Goal: Information Seeking & Learning: Understand process/instructions

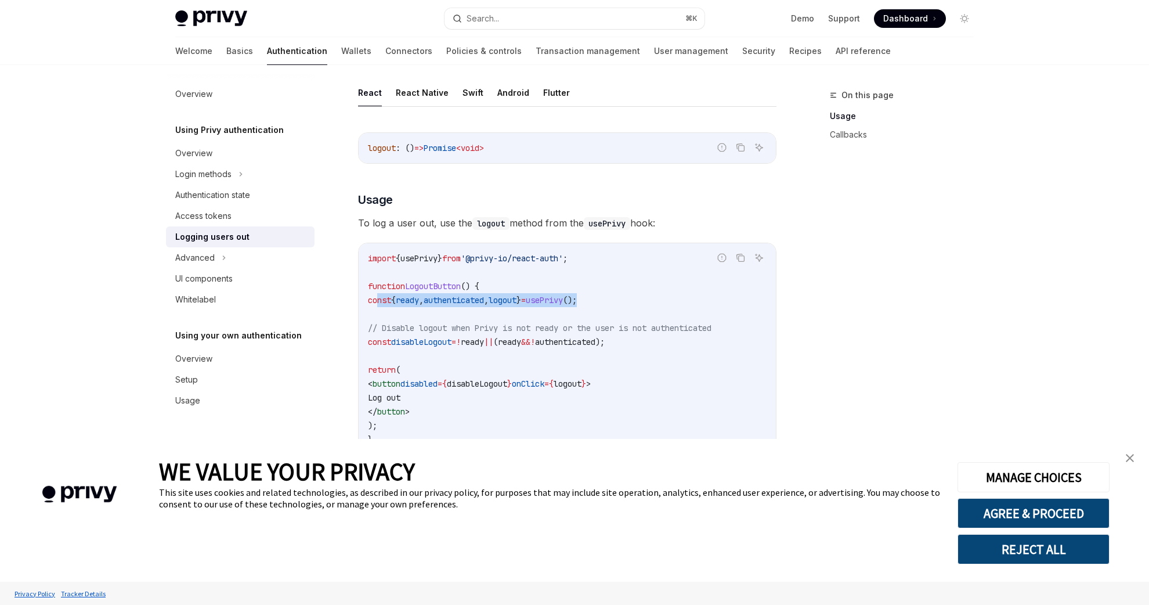
click at [1131, 461] on img "close banner" at bounding box center [1130, 458] width 8 height 8
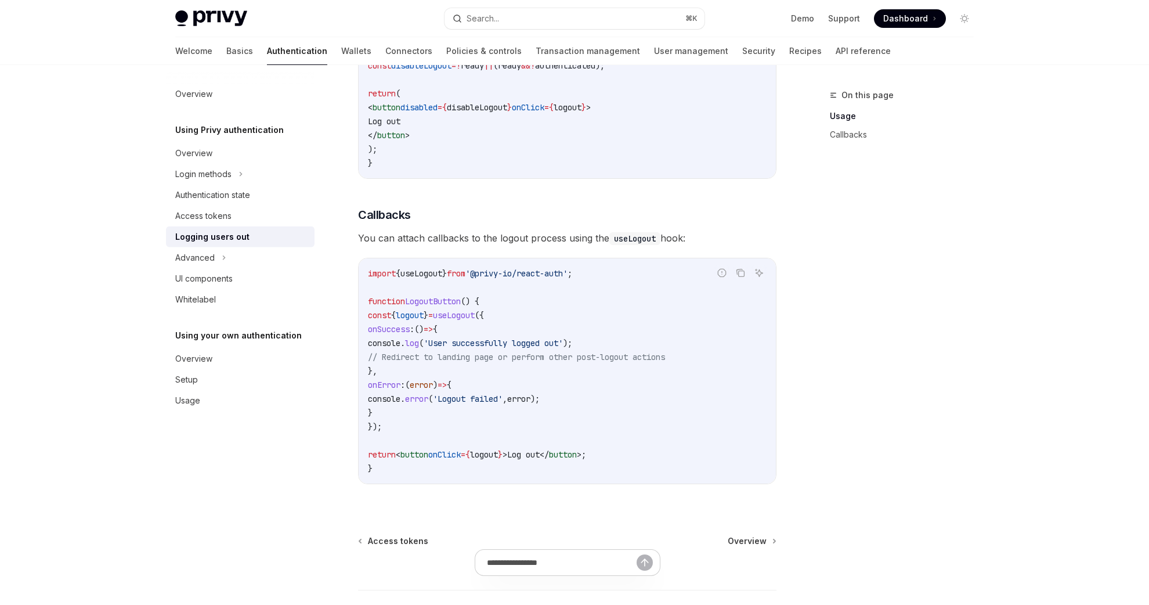
scroll to position [473, 0]
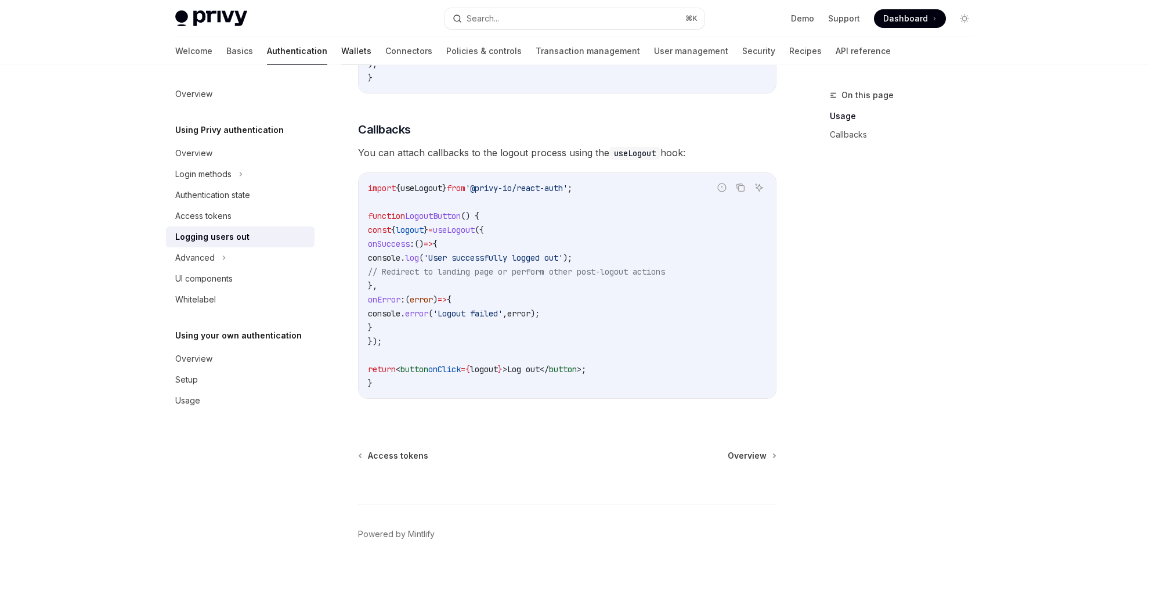
click at [341, 53] on link "Wallets" at bounding box center [356, 51] width 30 height 28
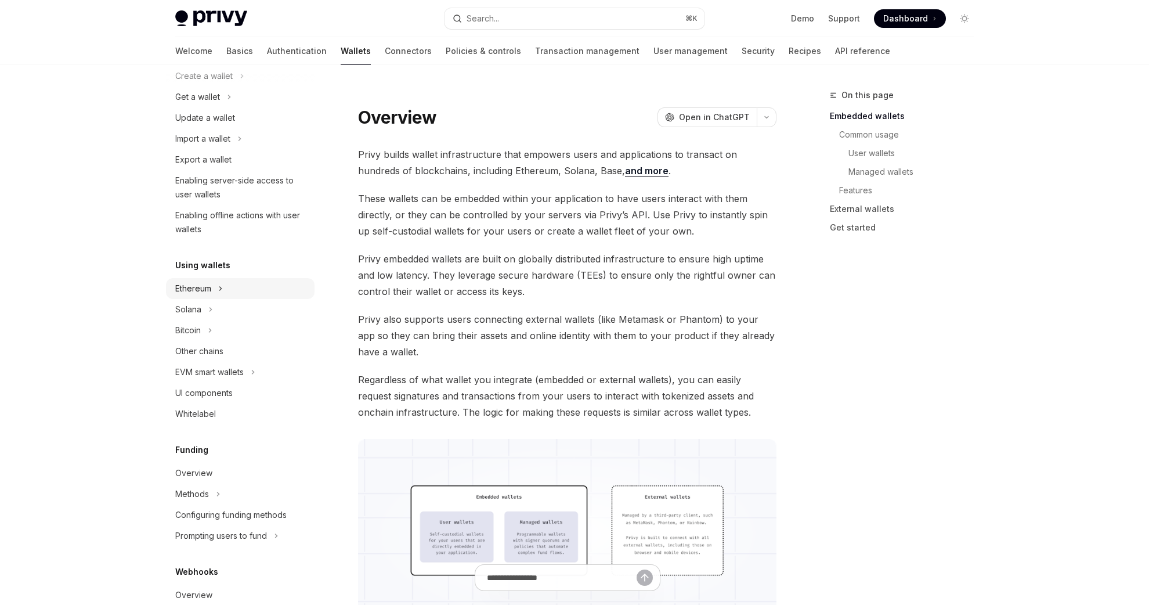
scroll to position [104, 0]
click at [385, 55] on link "Connectors" at bounding box center [408, 51] width 47 height 28
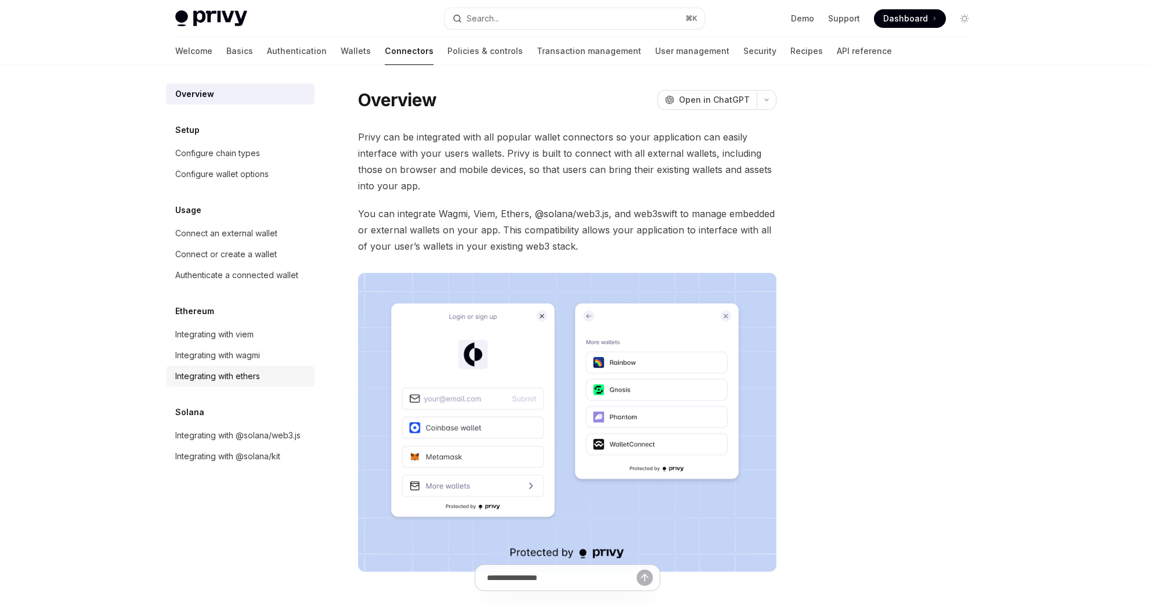
click at [277, 382] on div "Integrating with ethers" at bounding box center [241, 376] width 132 height 14
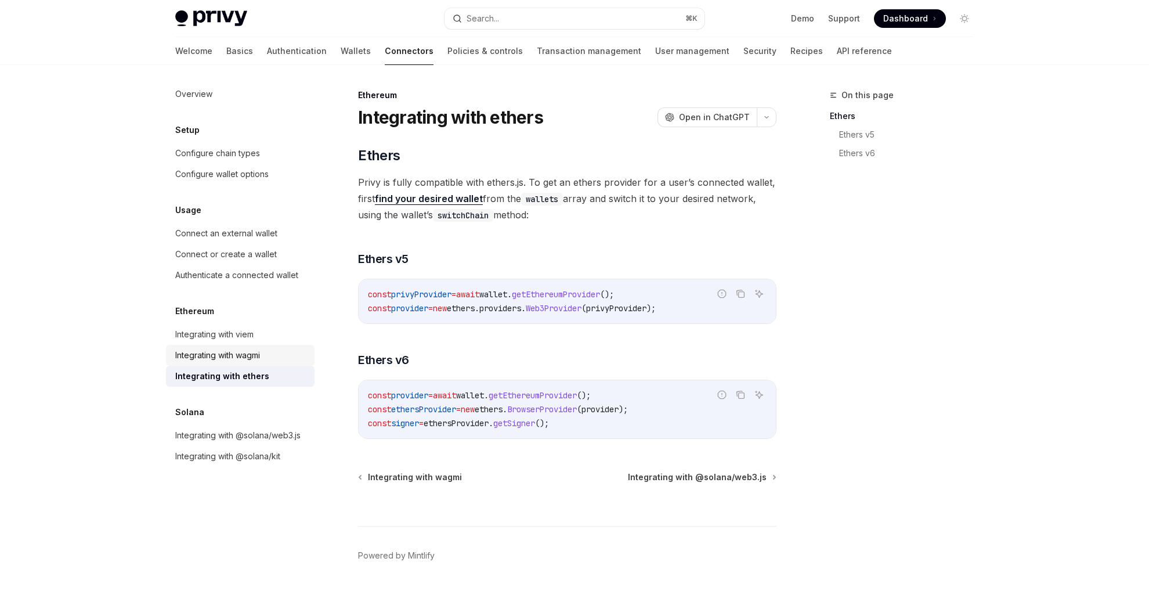
click at [275, 354] on div "Integrating with wagmi" at bounding box center [241, 355] width 132 height 14
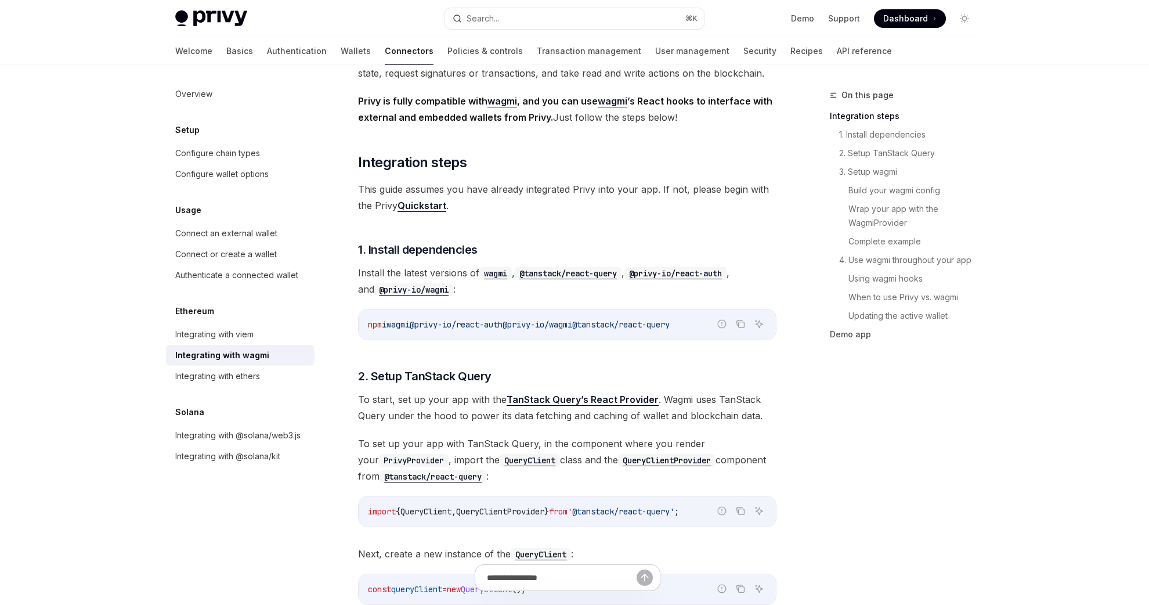
scroll to position [111, 0]
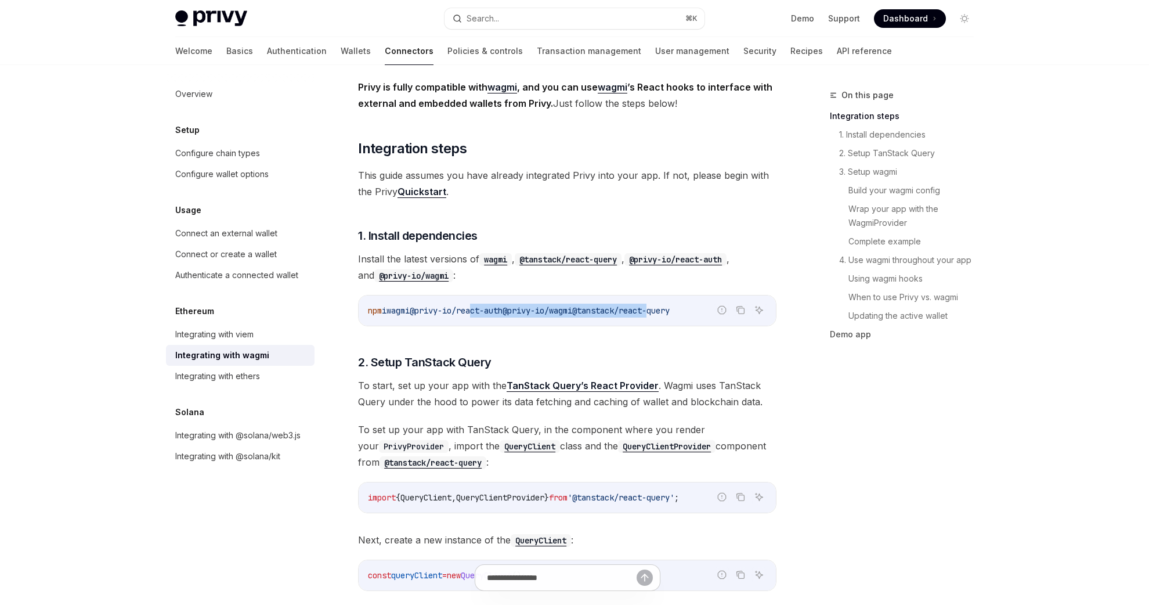
drag, startPoint x: 681, startPoint y: 313, endPoint x: 484, endPoint y: 315, distance: 197.9
click at [484, 315] on span "npm i wagmi @privy-io/react-auth @privy-io/wagmi @tanstack/react-query" at bounding box center [519, 310] width 302 height 10
click at [484, 315] on span "@privy-io/react-auth" at bounding box center [456, 310] width 93 height 10
click at [740, 312] on icon "Copy the contents from the code block" at bounding box center [740, 309] width 9 height 9
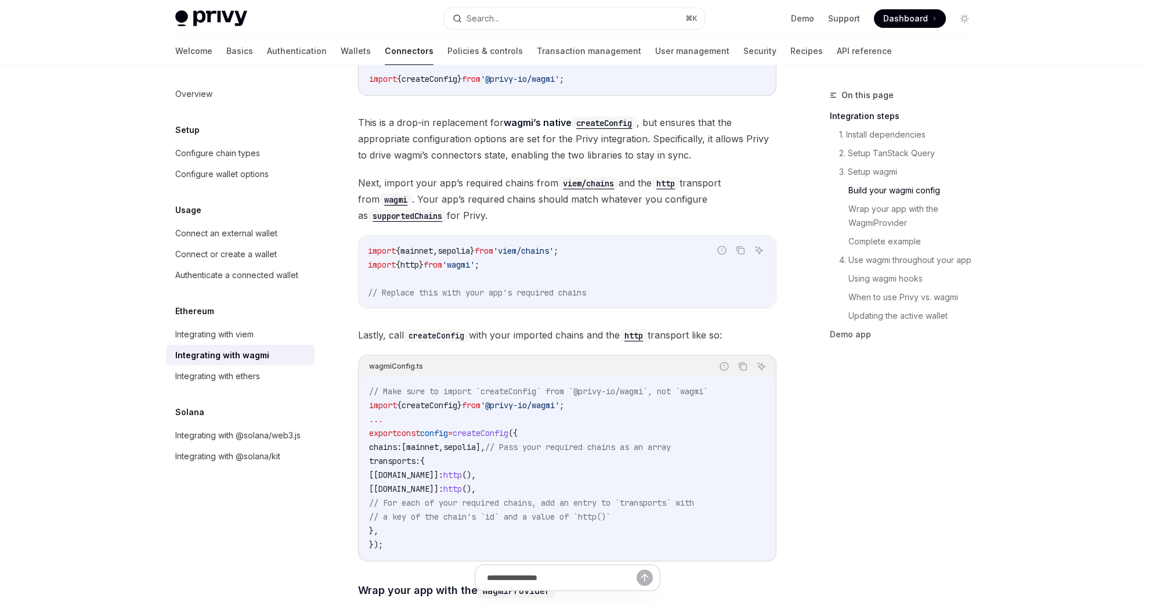
scroll to position [1087, 0]
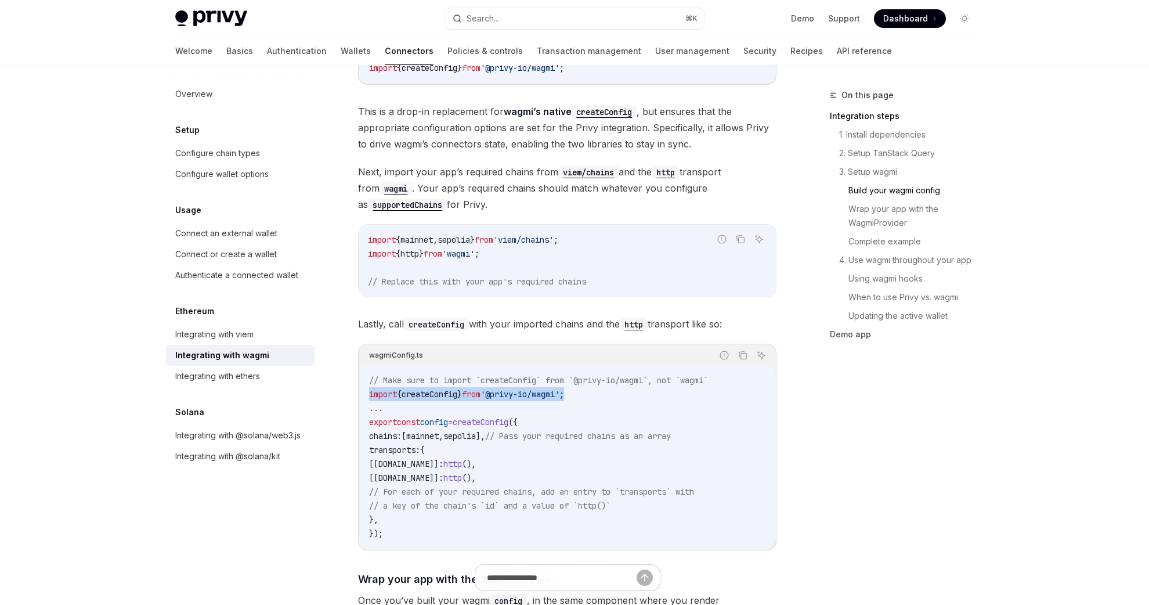
drag, startPoint x: 641, startPoint y: 381, endPoint x: 362, endPoint y: 380, distance: 279.8
click at [362, 380] on div "// Make sure to import `createConfig` from `@privy-io/wagmi`, not `wagmi` impor…" at bounding box center [567, 456] width 415 height 183
copy span "import { createConfig } from '@privy-io/wagmi' ;"
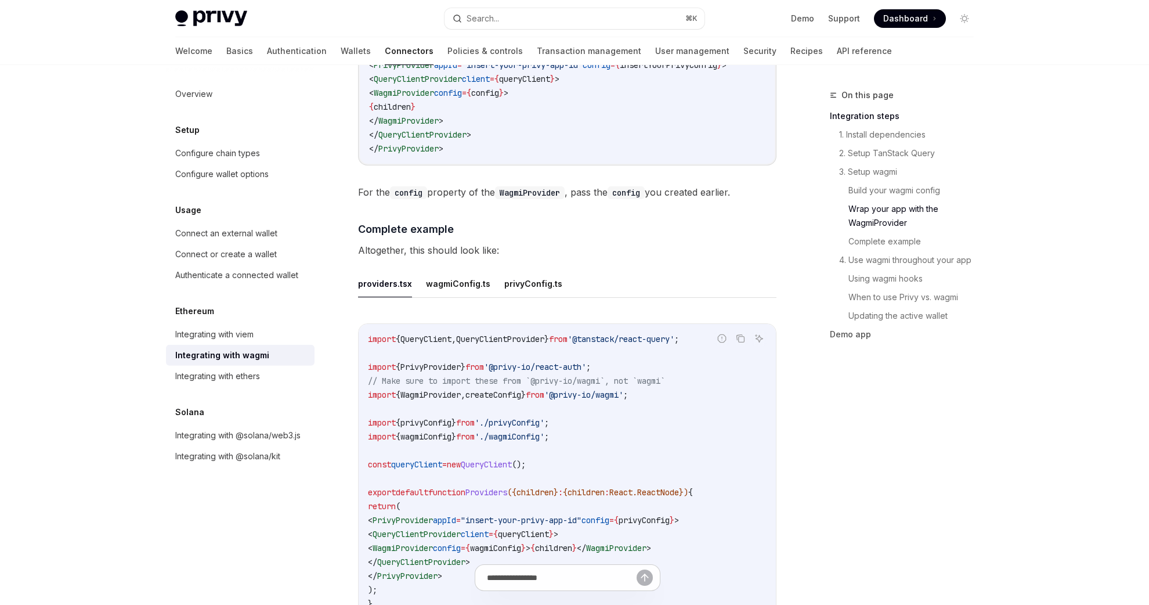
scroll to position [1950, 0]
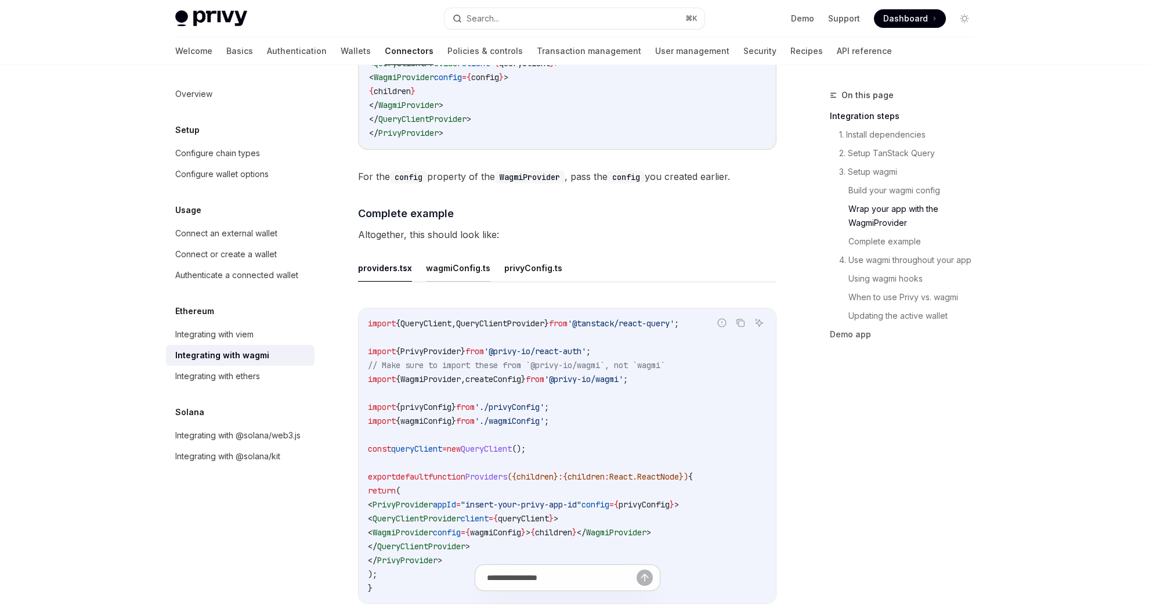
click at [462, 265] on button "wagmiConfig.ts" at bounding box center [458, 267] width 64 height 27
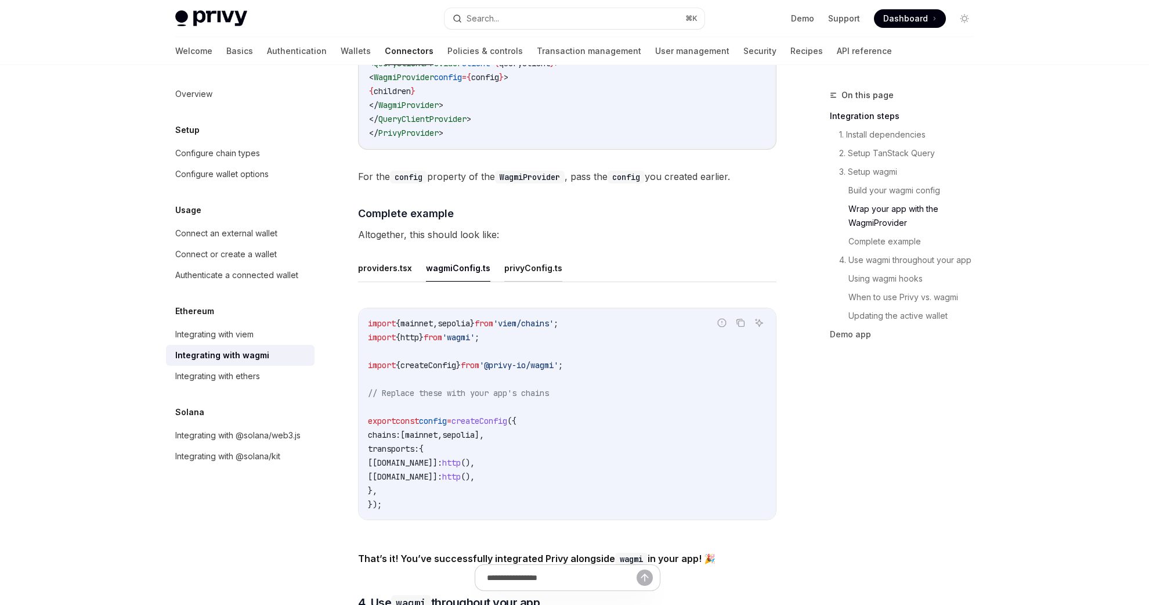
click at [537, 268] on button "privyConfig.ts" at bounding box center [533, 267] width 58 height 27
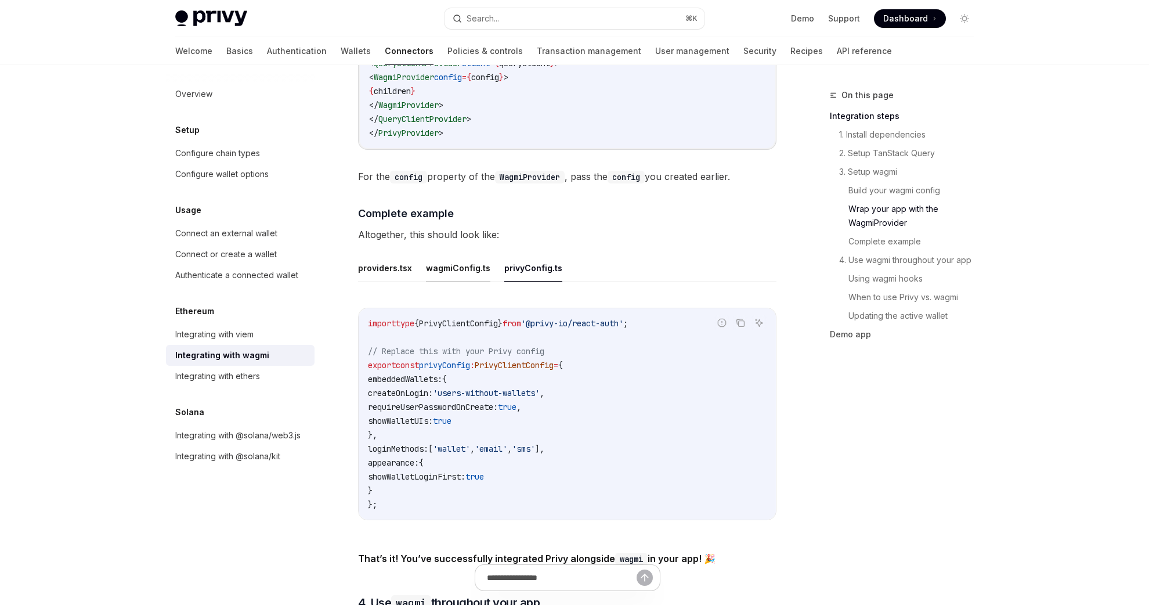
click at [469, 263] on button "wagmiConfig.ts" at bounding box center [458, 267] width 64 height 27
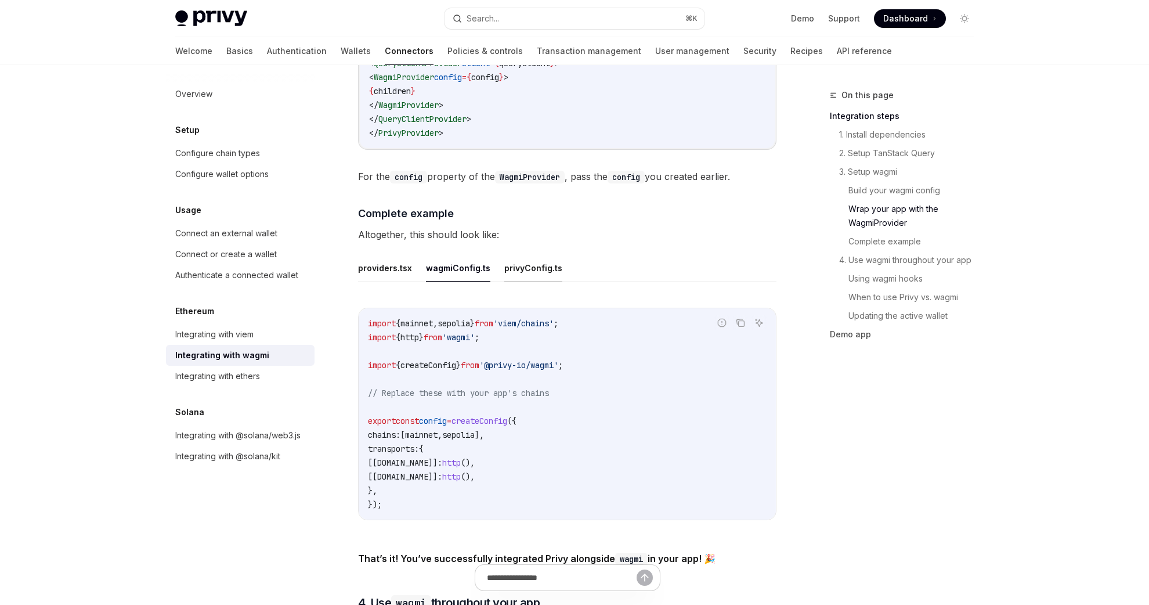
click at [504, 262] on button "privyConfig.ts" at bounding box center [533, 267] width 58 height 27
type textarea "*"
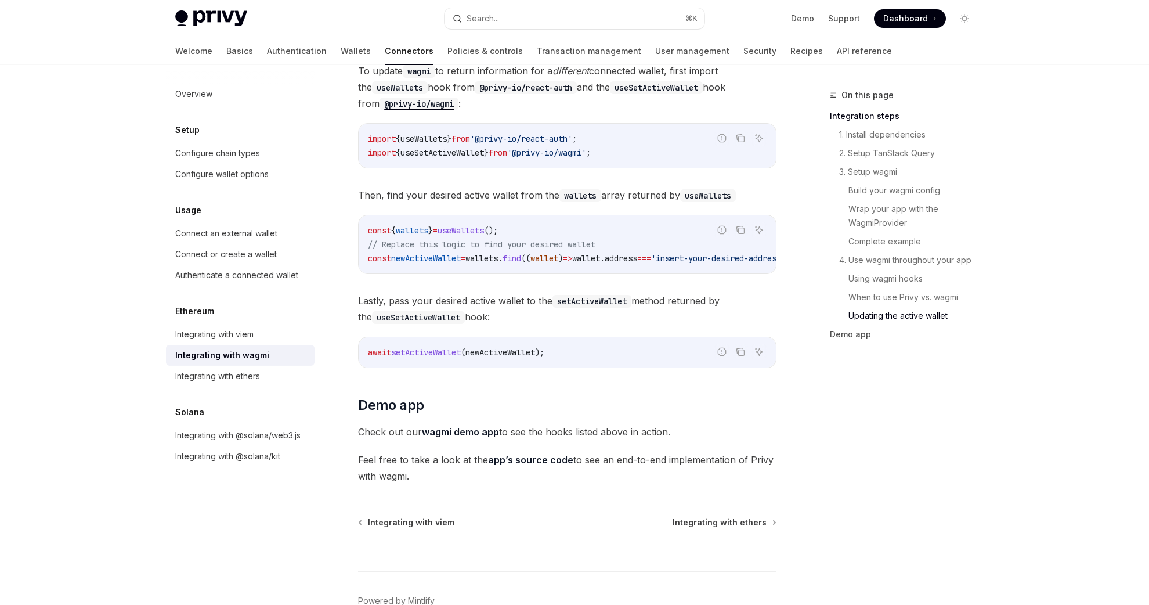
scroll to position [3027, 0]
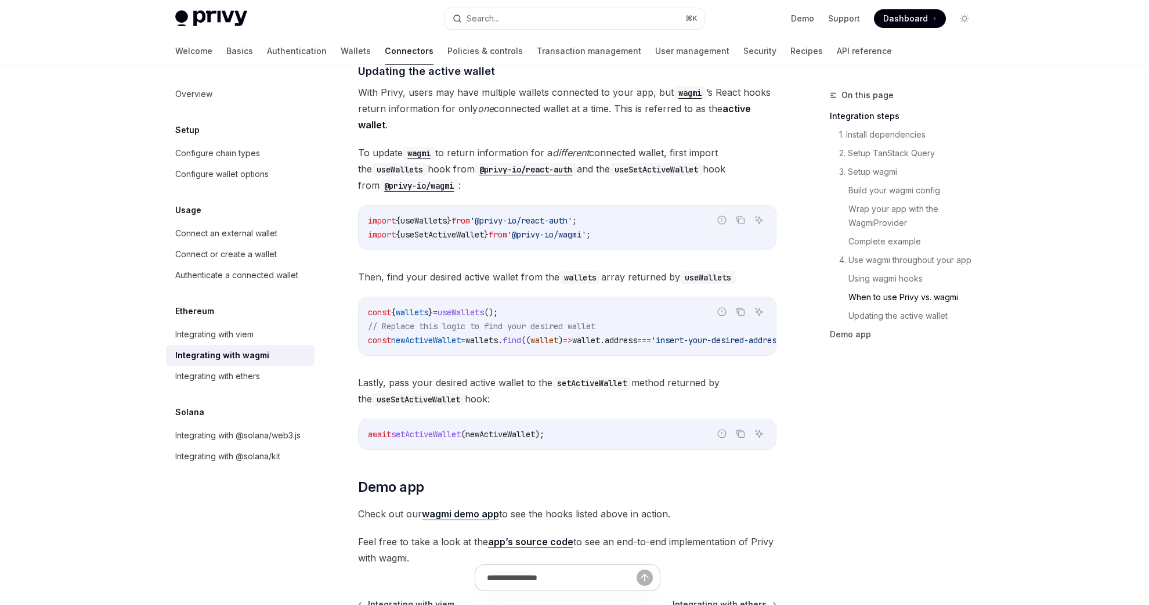
click at [414, 19] on div "Privy Docs home page" at bounding box center [305, 18] width 260 height 16
